Goal: Transaction & Acquisition: Book appointment/travel/reservation

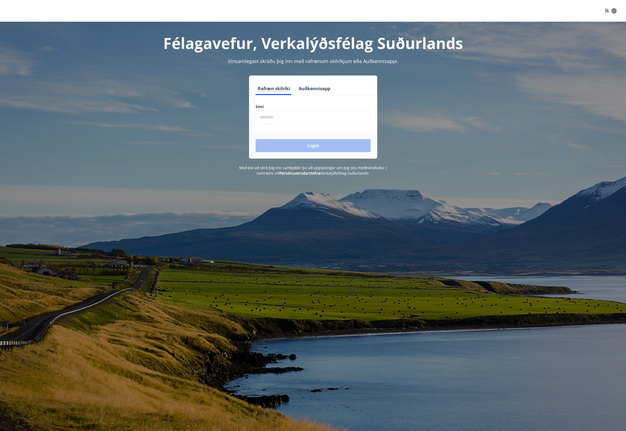
click at [611, 8] on button "ÍS" at bounding box center [610, 11] width 17 height 10
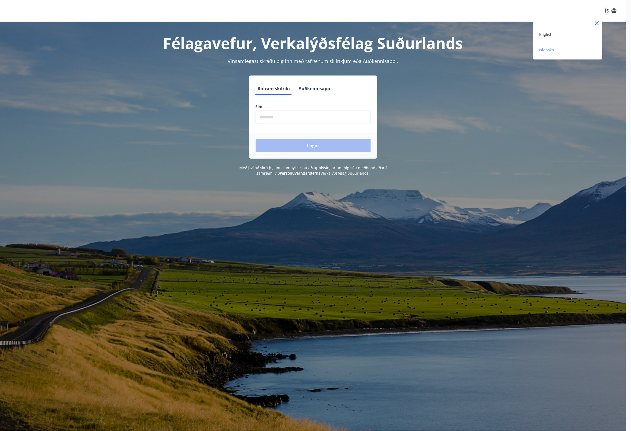
click at [566, 34] on div "English" at bounding box center [568, 34] width 57 height 7
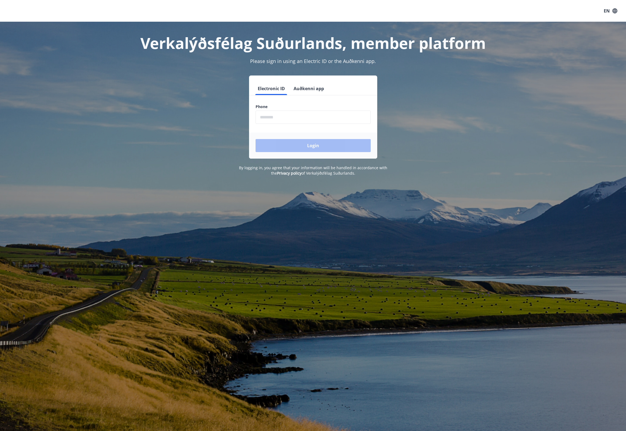
click at [294, 114] on input "phone" at bounding box center [313, 117] width 115 height 13
click at [308, 145] on button "Login" at bounding box center [313, 145] width 115 height 13
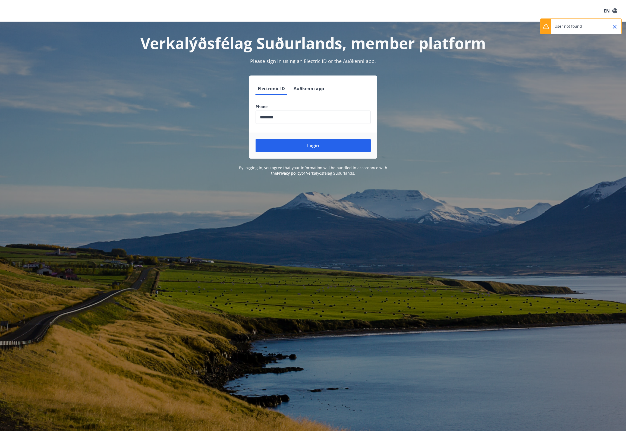
click at [270, 117] on input "phone" at bounding box center [313, 117] width 115 height 13
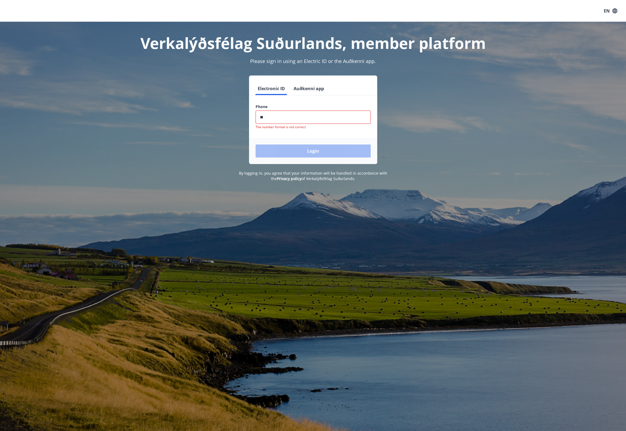
type input "*"
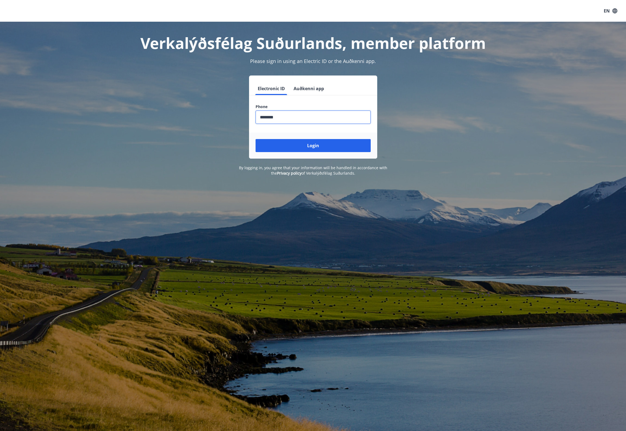
type input "********"
click at [256, 139] on button "Login" at bounding box center [313, 145] width 115 height 13
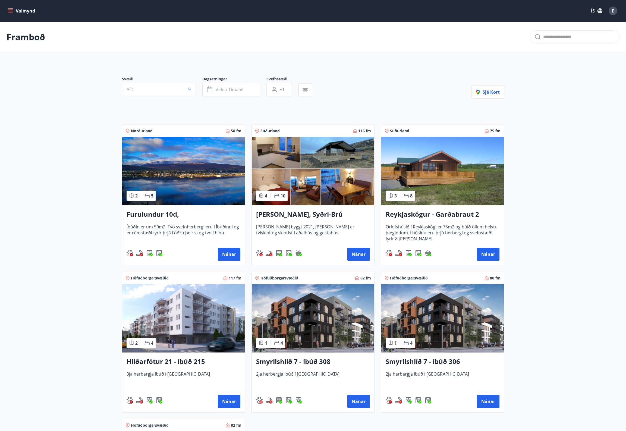
click at [176, 92] on button "Allt" at bounding box center [159, 89] width 74 height 13
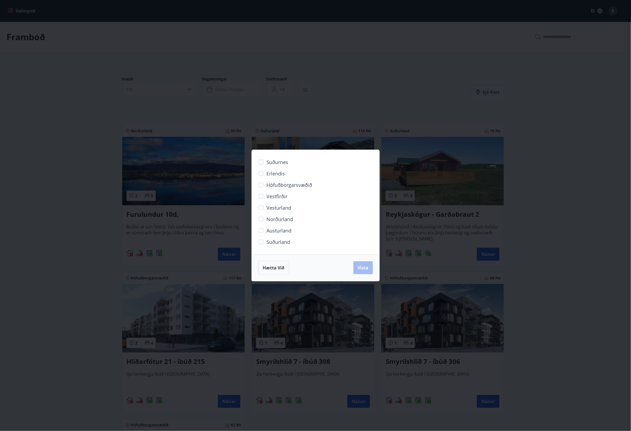
drag, startPoint x: 417, startPoint y: 87, endPoint x: 412, endPoint y: 89, distance: 4.9
click at [416, 87] on div "Suðurnes Erlendis Höfuðborgarsvæðið [GEOGRAPHIC_DATA] [GEOGRAPHIC_DATA] [GEOGRA…" at bounding box center [315, 215] width 631 height 431
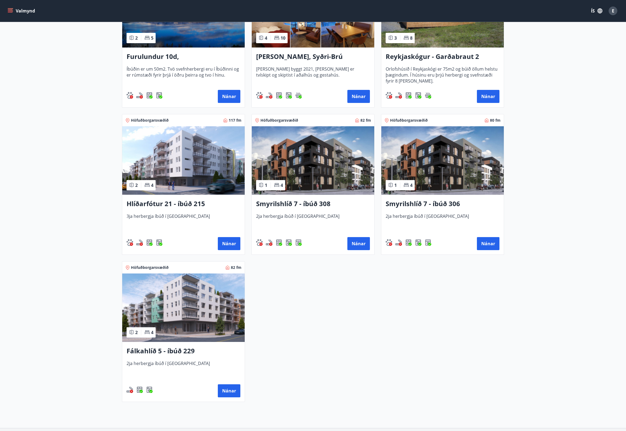
scroll to position [158, 0]
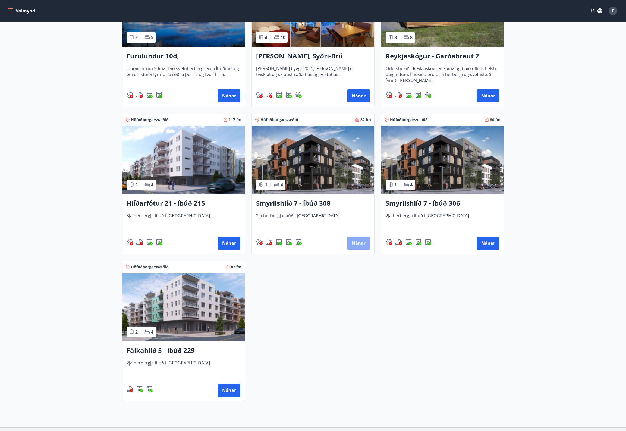
click at [359, 246] on button "Nánar" at bounding box center [359, 243] width 23 height 13
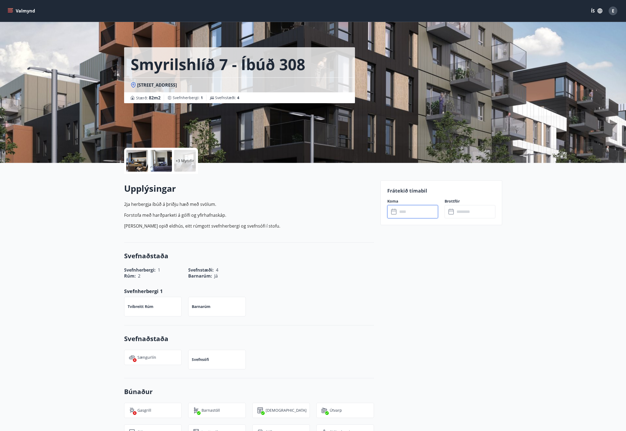
click at [404, 211] on input "text" at bounding box center [418, 211] width 40 height 13
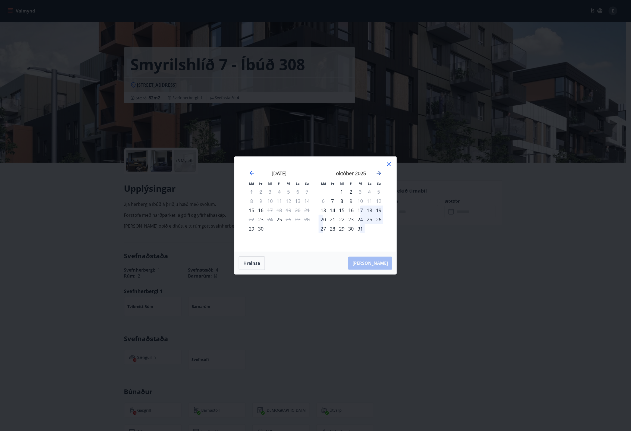
click at [382, 173] on icon "Move forward to switch to the next month." at bounding box center [379, 173] width 7 height 7
click at [351, 209] on div "13" at bounding box center [350, 210] width 9 height 9
click at [359, 211] on div "14" at bounding box center [360, 210] width 9 height 9
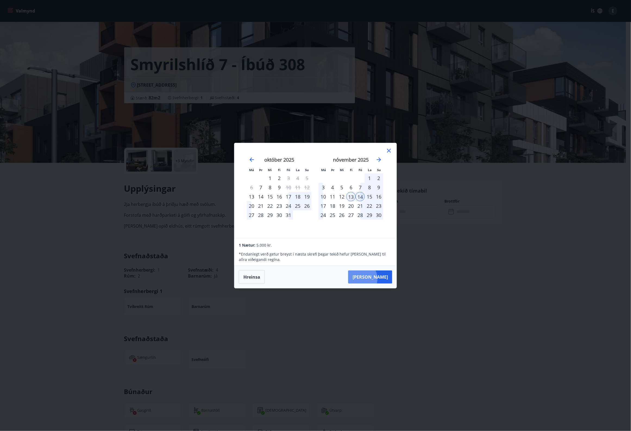
click at [378, 279] on button "[PERSON_NAME]" at bounding box center [370, 277] width 44 height 13
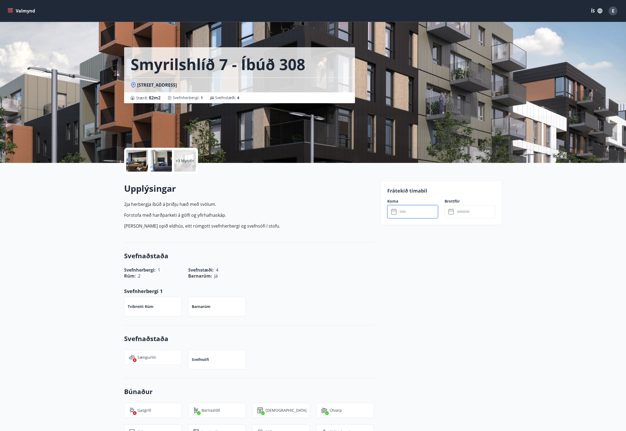
type input "******"
click at [188, 154] on div "+3 Myndir" at bounding box center [185, 161] width 22 height 22
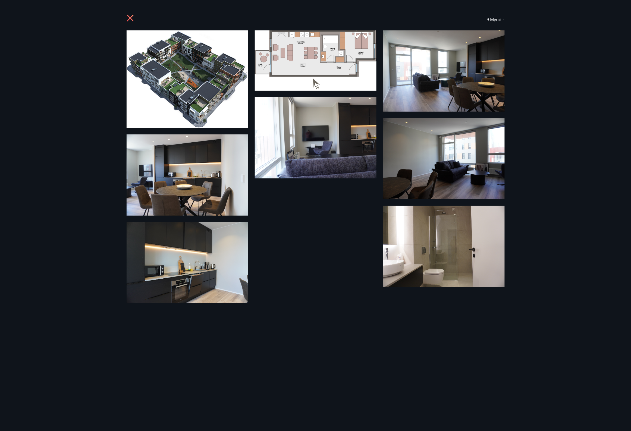
click at [595, 60] on div "9 Myndir" at bounding box center [315, 215] width 631 height 431
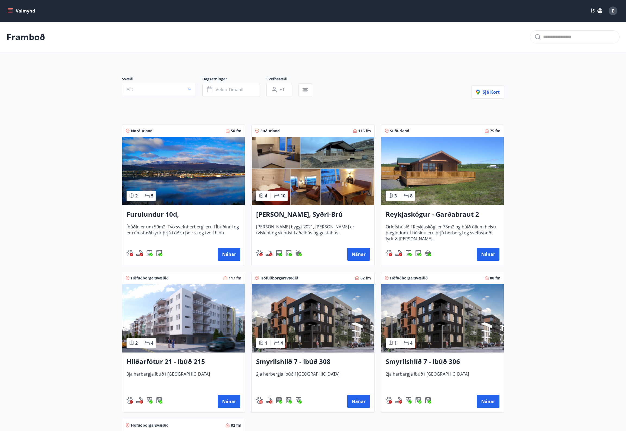
scroll to position [158, 0]
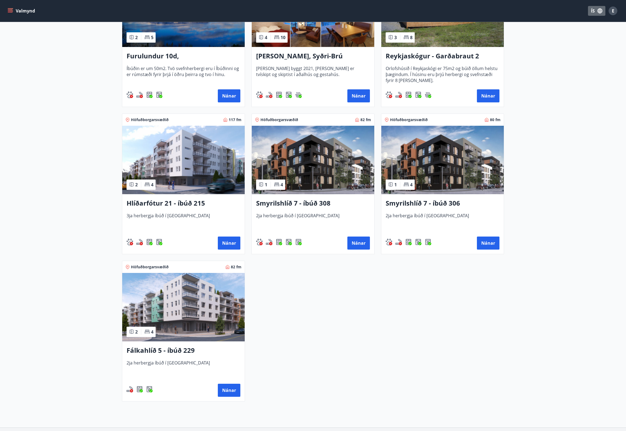
click at [597, 9] on button "ÍS" at bounding box center [596, 11] width 17 height 10
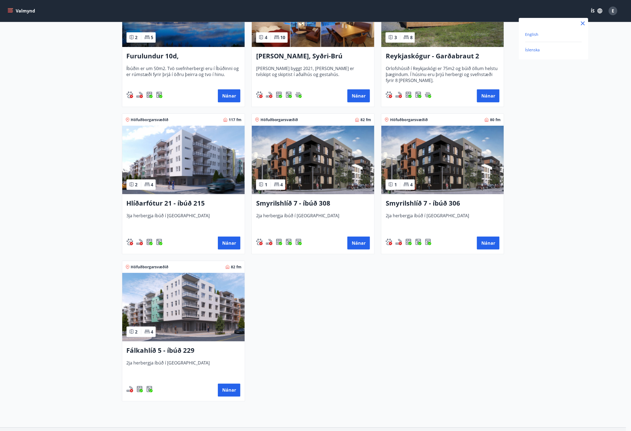
click at [530, 32] on span "English" at bounding box center [532, 34] width 13 height 5
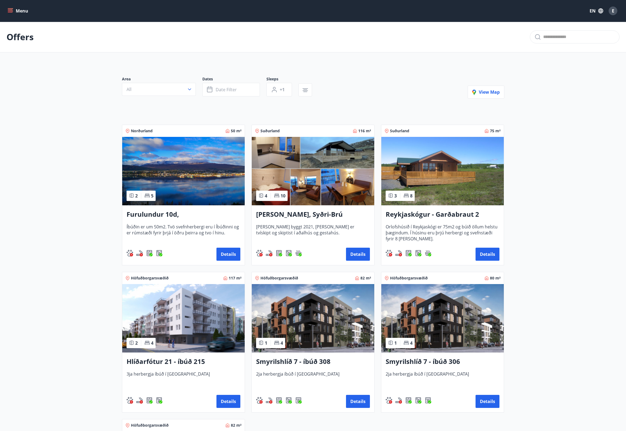
click at [599, 10] on icon "button" at bounding box center [601, 11] width 6 height 6
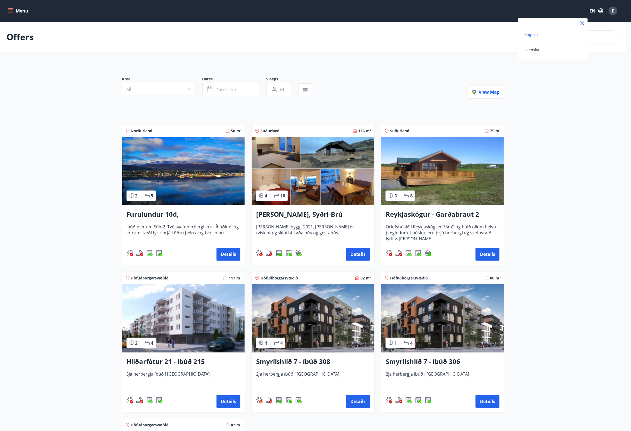
click at [538, 31] on div "English" at bounding box center [553, 34] width 57 height 7
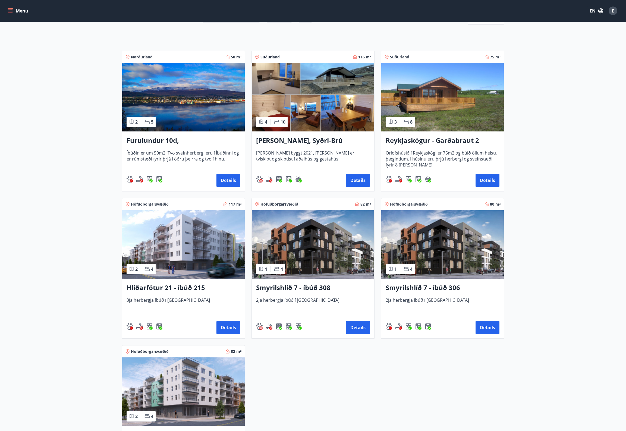
scroll to position [79, 0]
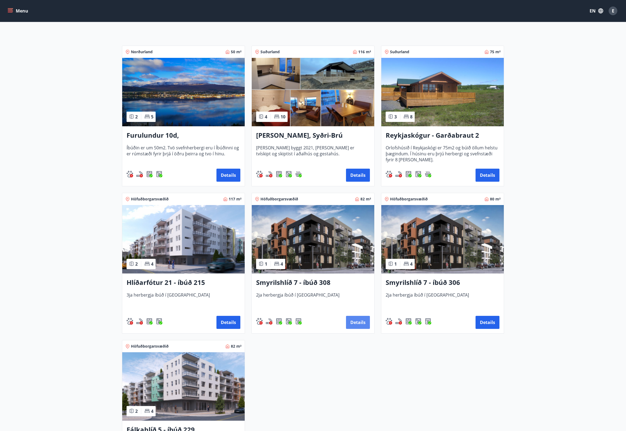
click at [365, 323] on button "Details" at bounding box center [358, 322] width 24 height 13
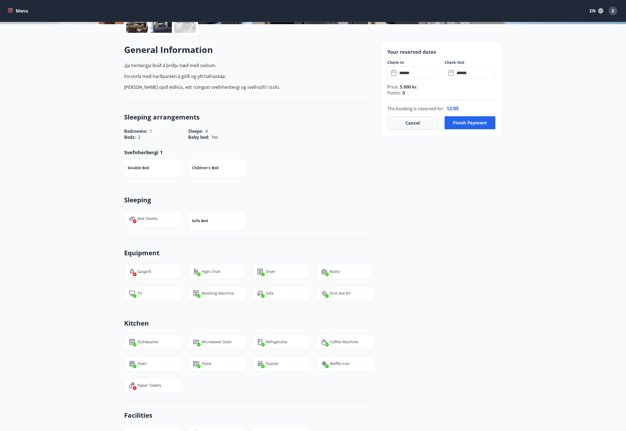
scroll to position [15, 0]
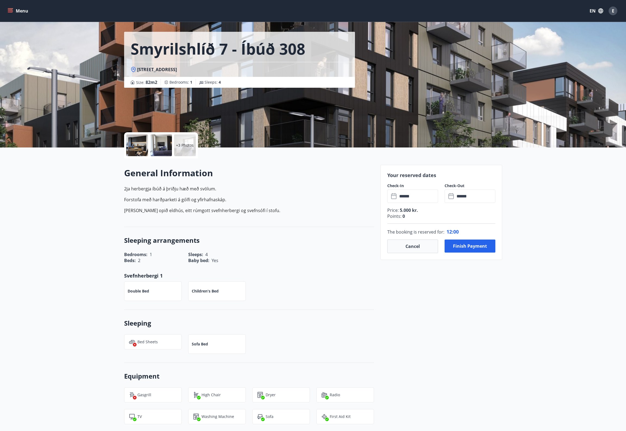
click at [188, 148] on div "+3 Photos" at bounding box center [185, 146] width 22 height 22
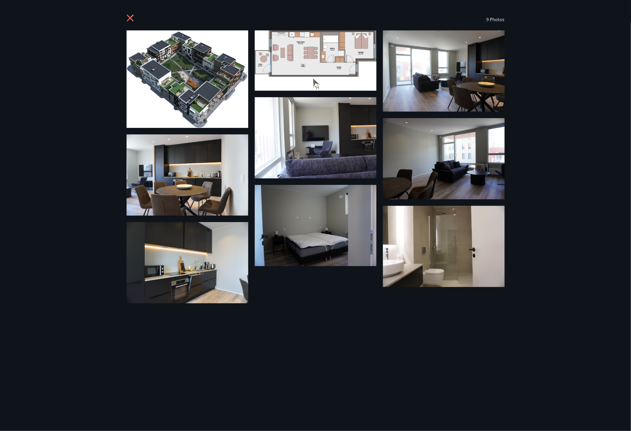
click at [617, 20] on div "9 Photos" at bounding box center [315, 215] width 631 height 431
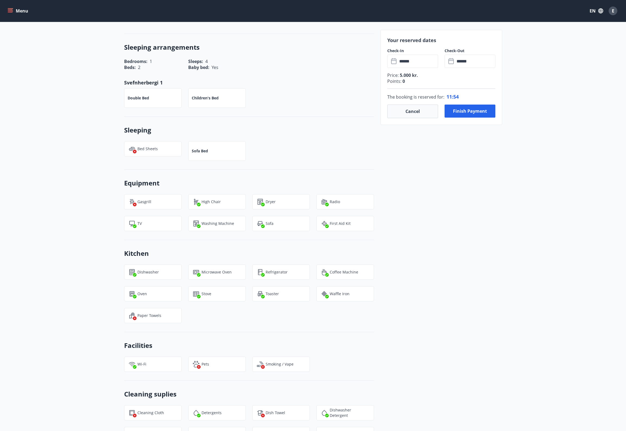
scroll to position [253, 0]
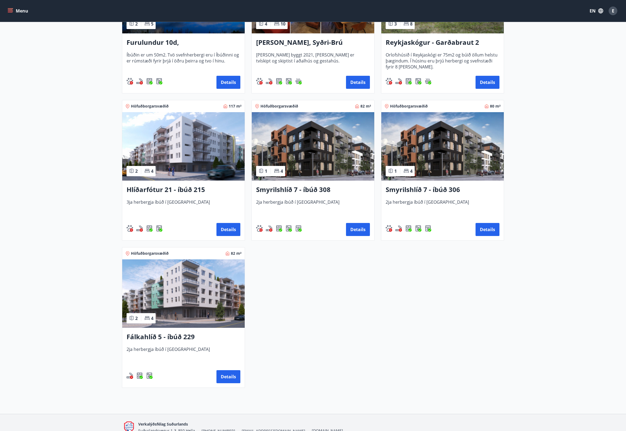
scroll to position [201, 0]
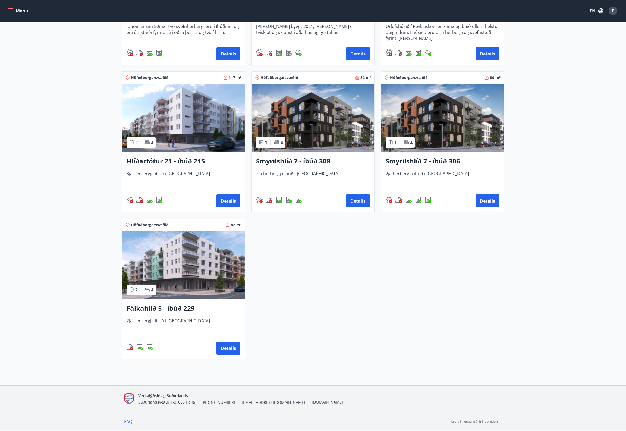
click at [450, 181] on span "2ja herbergja íbúð í [GEOGRAPHIC_DATA]" at bounding box center [443, 180] width 114 height 18
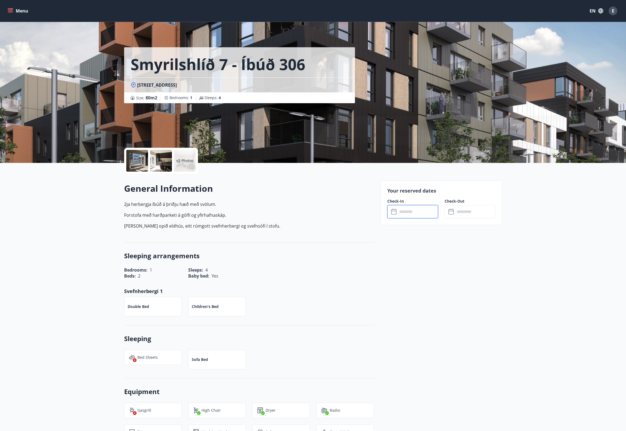
click at [418, 207] on input "text" at bounding box center [418, 211] width 40 height 13
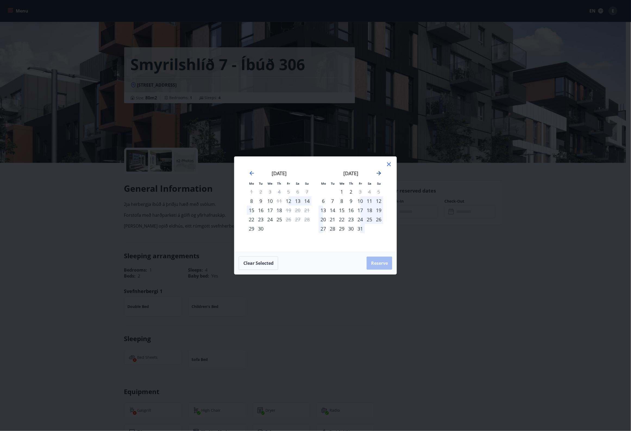
click at [378, 174] on icon "Move forward to switch to the next month." at bounding box center [379, 173] width 7 height 7
click at [367, 211] on div "15" at bounding box center [369, 210] width 9 height 9
click at [371, 211] on div "15" at bounding box center [369, 210] width 9 height 9
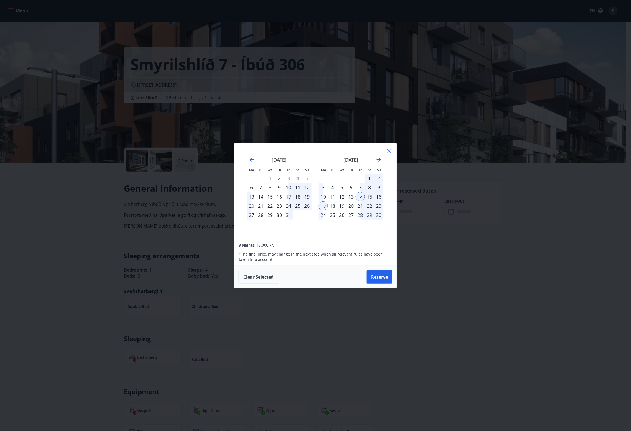
click at [380, 209] on div "23" at bounding box center [378, 205] width 9 height 9
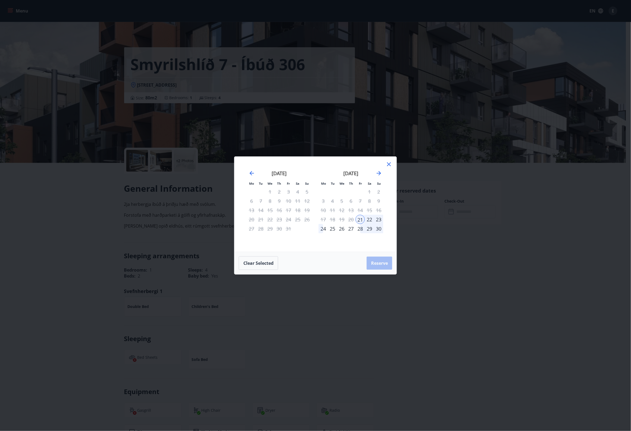
click at [379, 217] on div "23" at bounding box center [378, 219] width 9 height 9
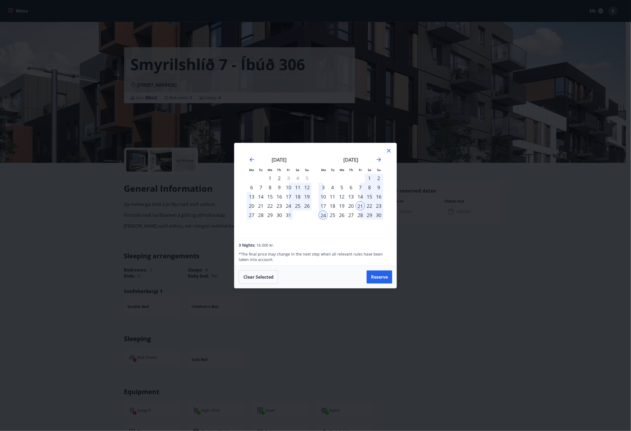
click at [352, 196] on div "13" at bounding box center [350, 196] width 9 height 9
click at [363, 198] on div "14" at bounding box center [360, 196] width 9 height 9
click at [385, 279] on button "Reserve" at bounding box center [380, 277] width 26 height 13
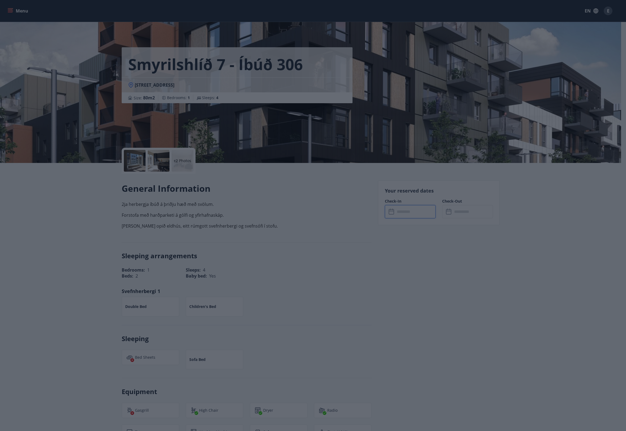
type input "******"
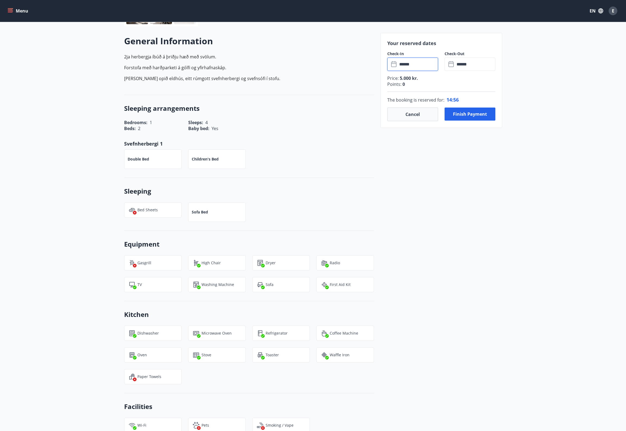
scroll to position [158, 0]
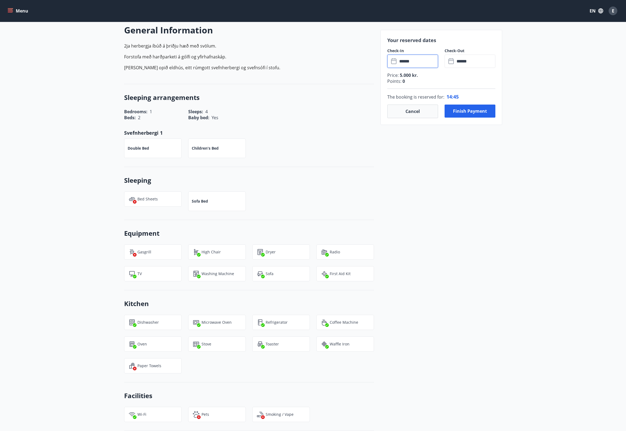
click at [414, 66] on input "******" at bounding box center [418, 61] width 40 height 13
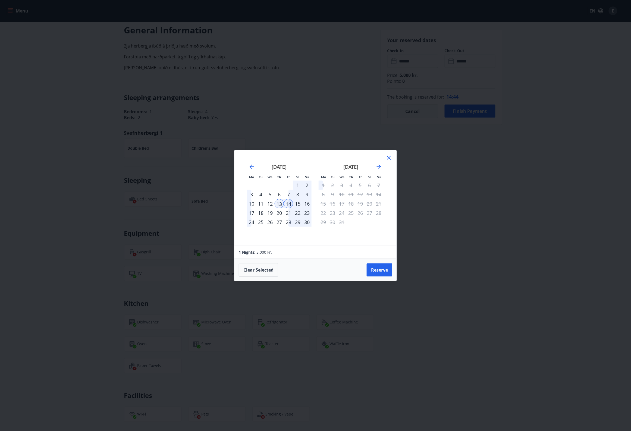
click at [270, 204] on div "12" at bounding box center [269, 203] width 9 height 9
click at [278, 204] on div "13" at bounding box center [279, 203] width 9 height 9
click at [384, 273] on button "Reserve" at bounding box center [380, 270] width 26 height 13
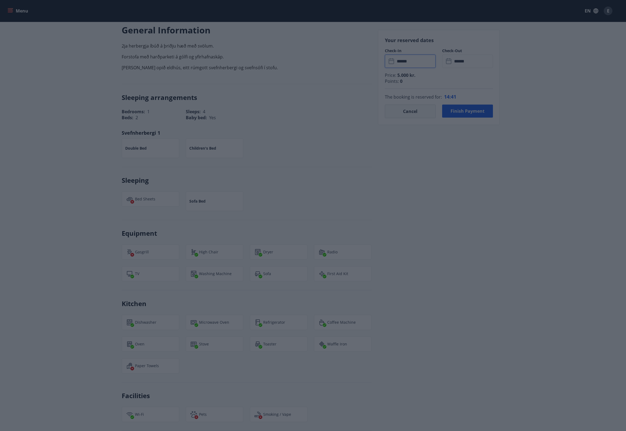
type input "******"
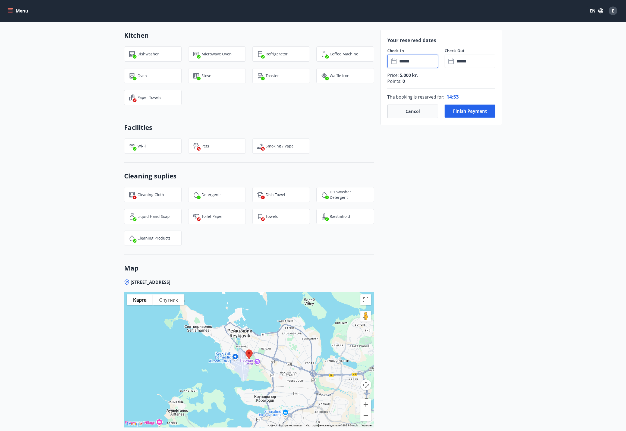
scroll to position [476, 0]
